Goal: Task Accomplishment & Management: Manage account settings

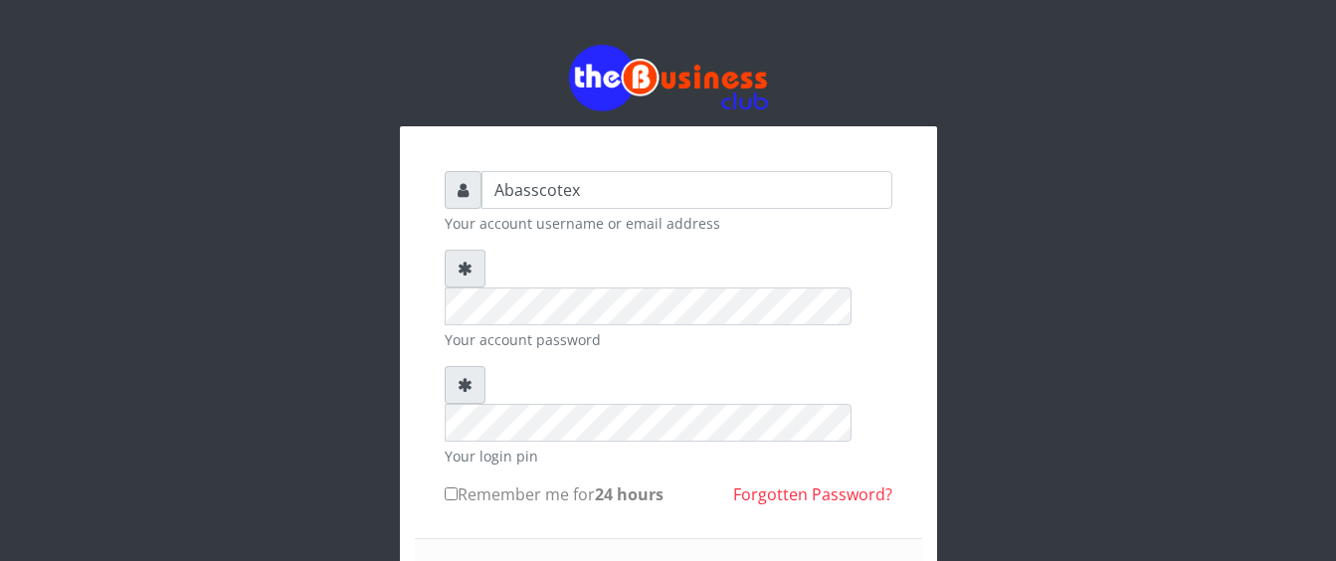
drag, startPoint x: 461, startPoint y: 463, endPoint x: 434, endPoint y: 523, distance: 66.4
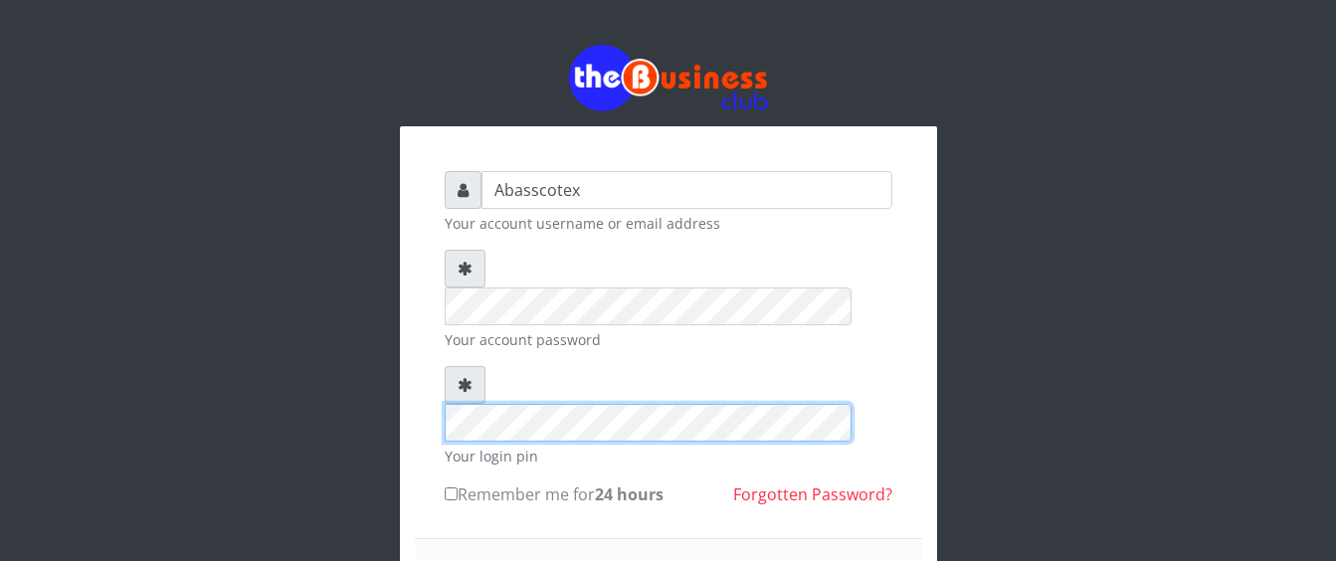
scroll to position [150, 0]
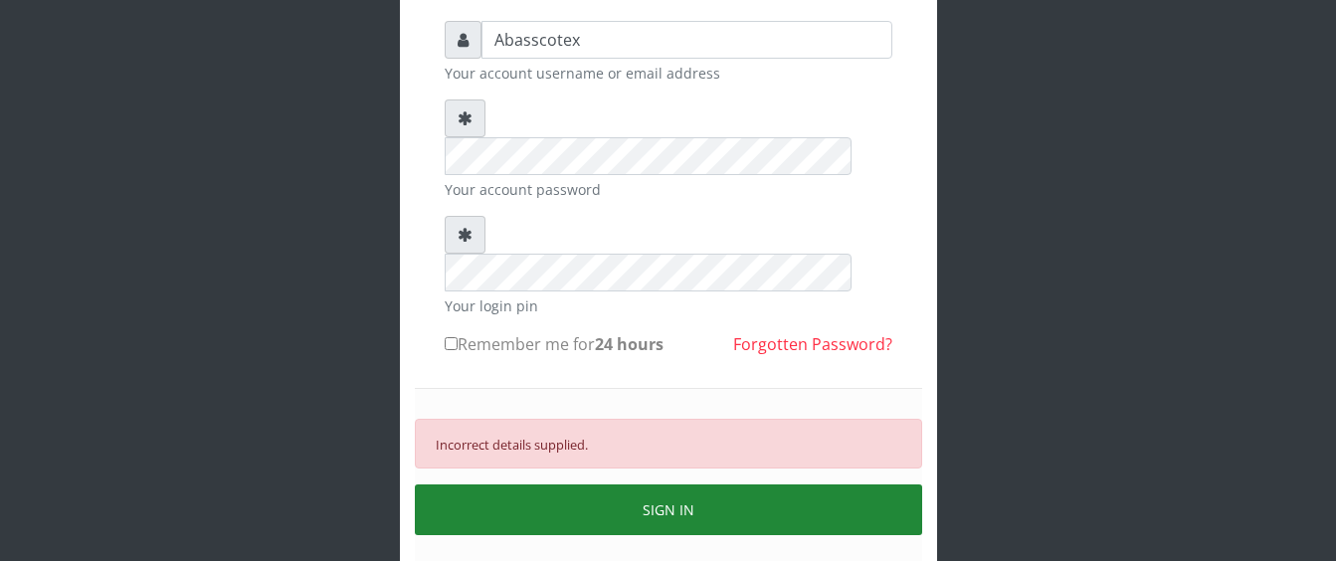
click at [874, 484] on button "SIGN IN" at bounding box center [668, 509] width 507 height 51
click at [654, 484] on button "SIGN IN" at bounding box center [668, 509] width 507 height 51
click at [544, 484] on button "SIGN IN" at bounding box center [668, 509] width 507 height 51
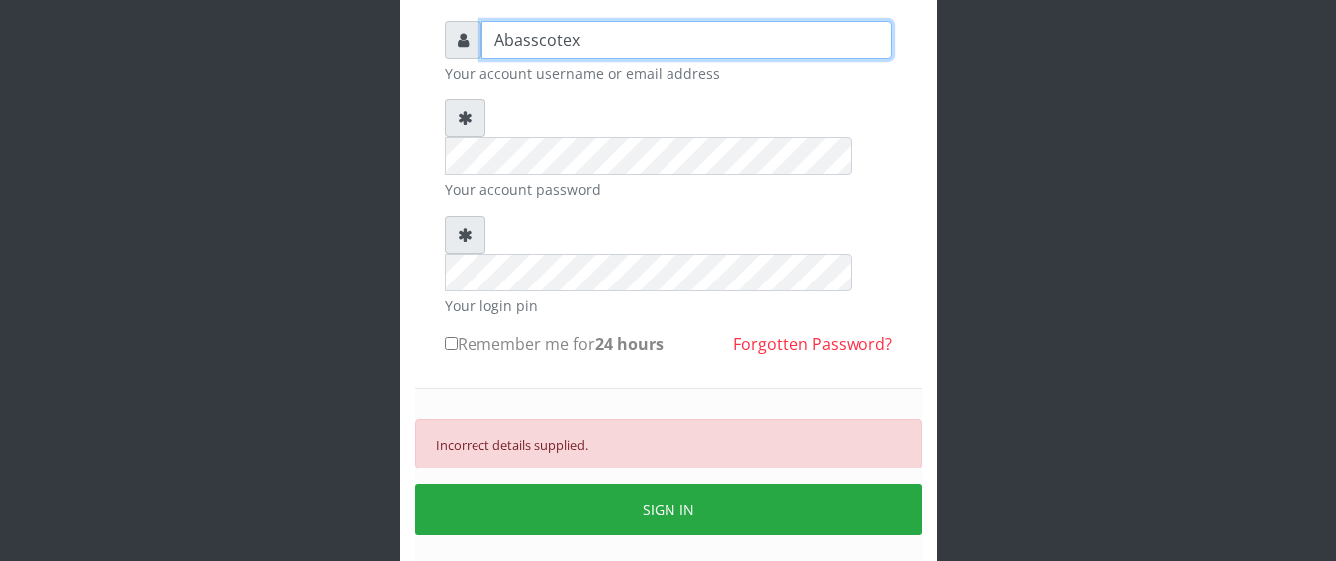
drag, startPoint x: 600, startPoint y: 56, endPoint x: 494, endPoint y: 44, distance: 106.1
click at [522, 50] on input "Abasscotex" at bounding box center [686, 40] width 411 height 38
type input "A"
type input "[EMAIL_ADDRESS][DOMAIN_NAME]"
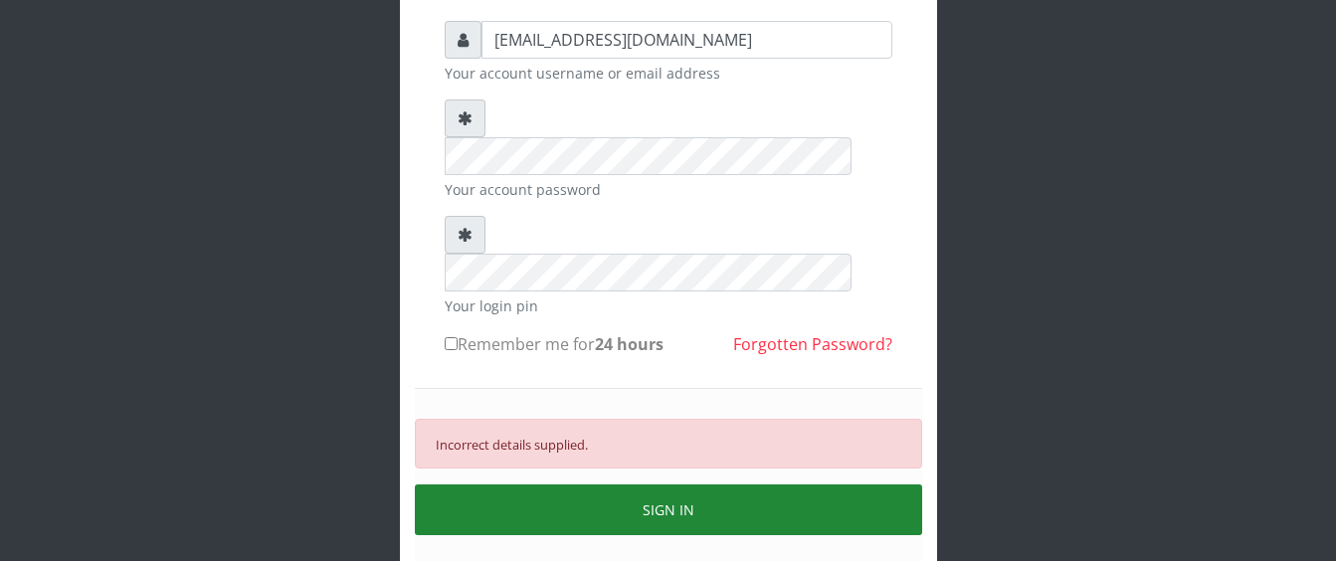
click at [522, 484] on button "SIGN IN" at bounding box center [668, 509] width 507 height 51
